Goal: Task Accomplishment & Management: Use online tool/utility

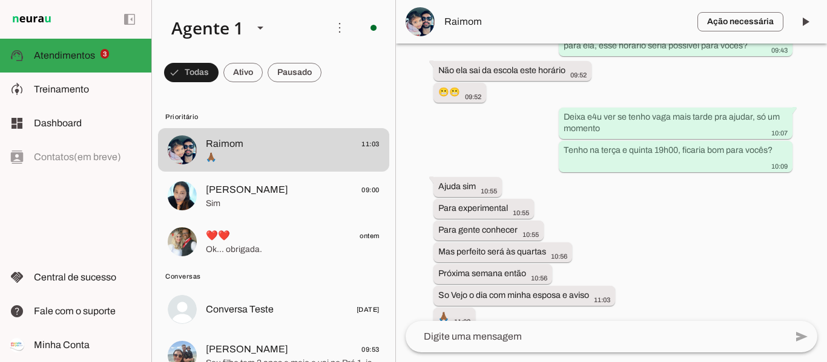
scroll to position [1605, 0]
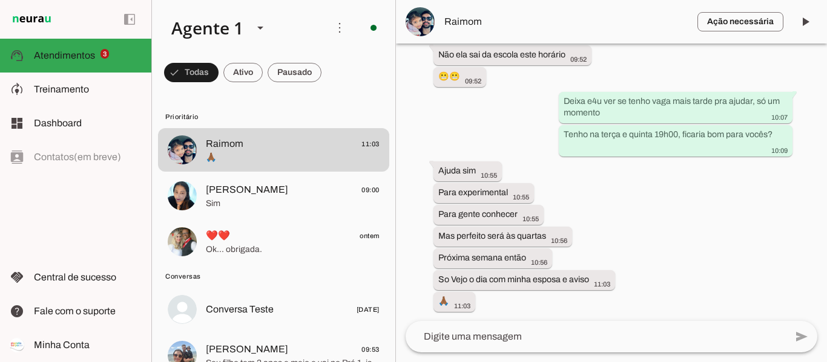
click at [591, 332] on textarea at bounding box center [595, 337] width 380 height 15
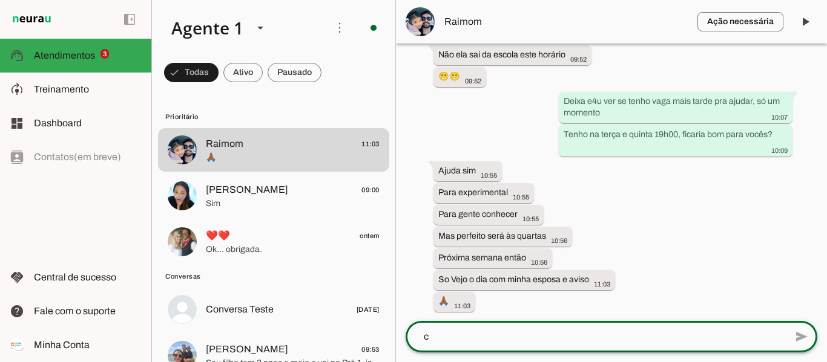
scroll to position [0, 0]
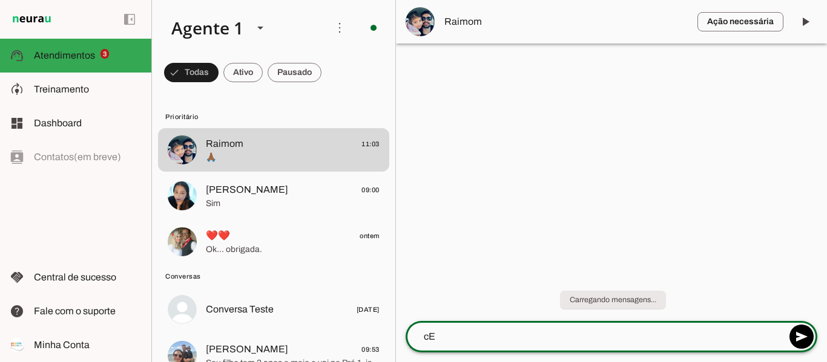
type textarea "c"
type textarea "Certo para agendarmos tenho vaga na terça e na quinta feira"
type md-outlined-text-field "Certo para agendarmos tenho vaga na terça e na quinta feira"
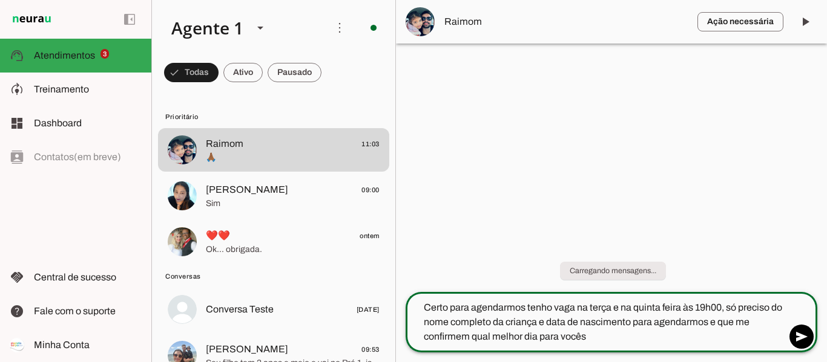
type textarea "Certo para agendarmos tenho vaga na terça e na quinta feira às 19h00, só precis…"
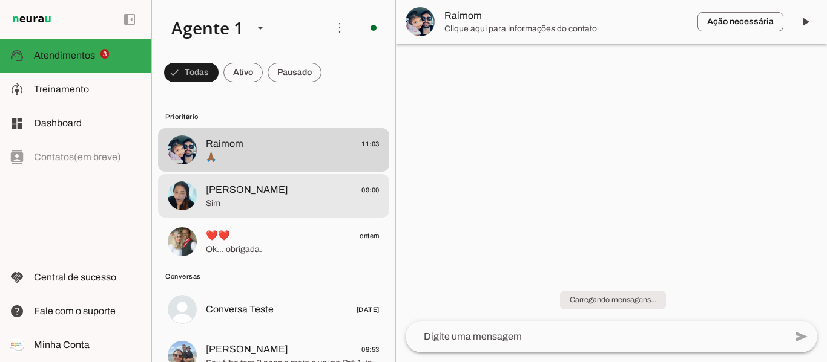
click at [225, 198] on span "Sim" at bounding box center [293, 204] width 174 height 12
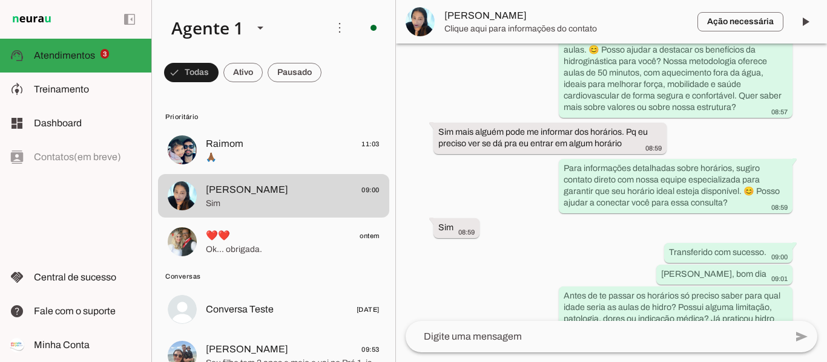
scroll to position [352, 0]
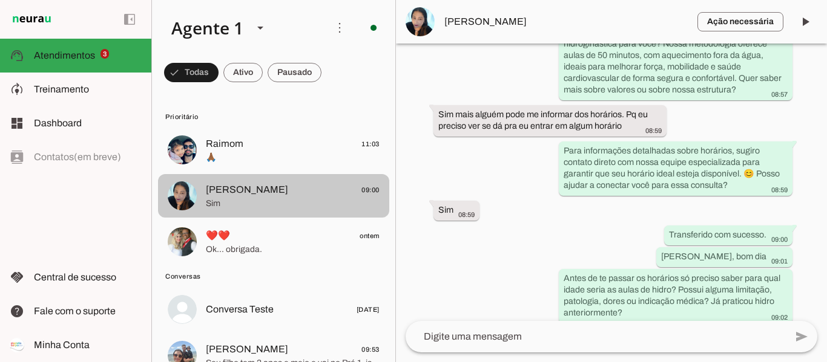
click at [289, 148] on span "Raimom 11:03" at bounding box center [293, 144] width 174 height 15
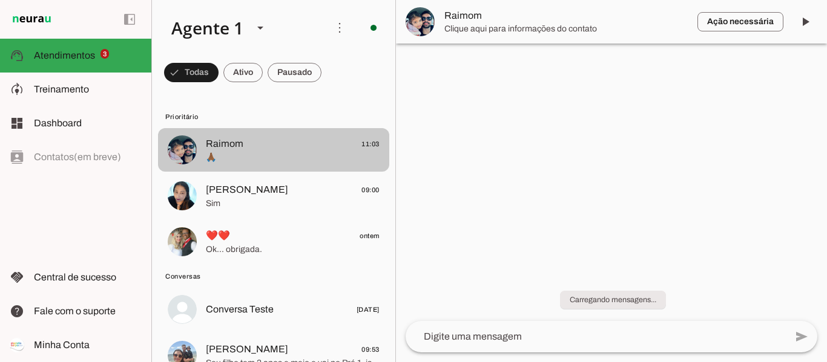
scroll to position [1665, 0]
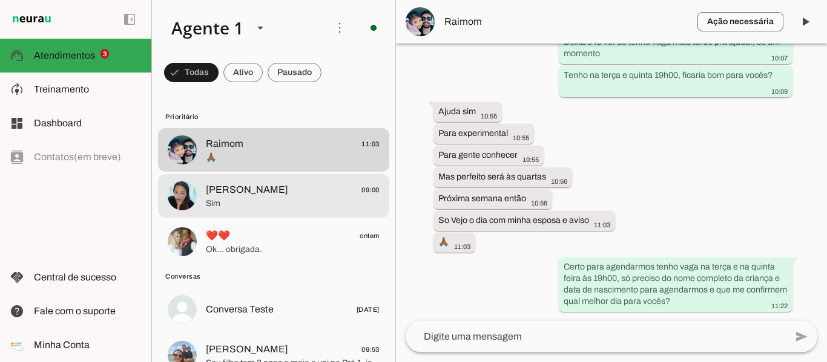
click at [300, 209] on span "Sim" at bounding box center [293, 204] width 174 height 12
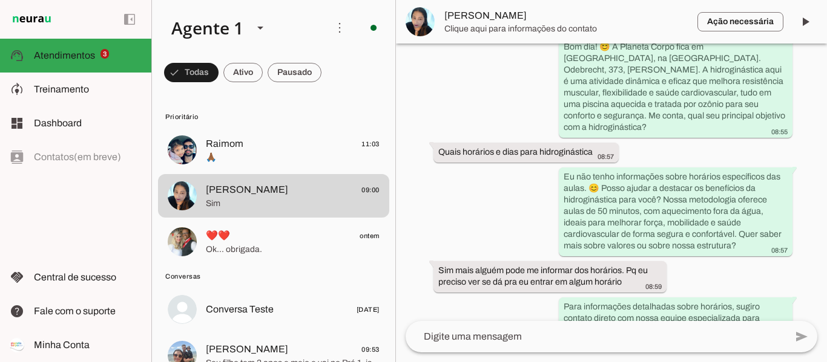
scroll to position [352, 0]
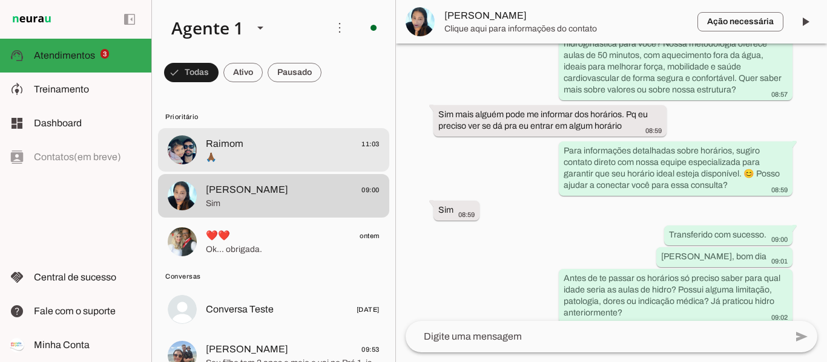
click at [278, 142] on span "Raimom 11:03" at bounding box center [293, 144] width 174 height 15
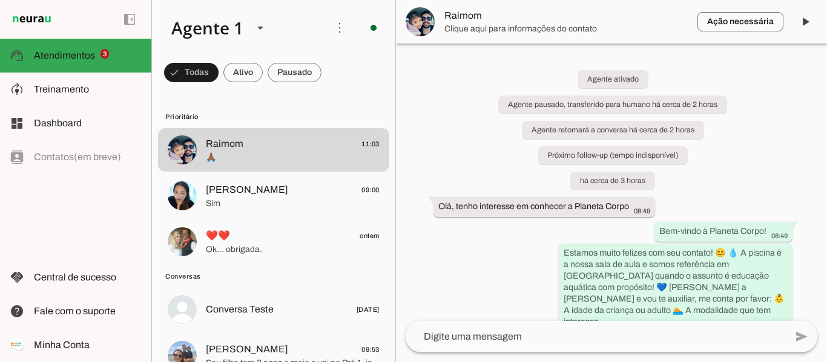
scroll to position [1665, 0]
